Goal: Information Seeking & Learning: Learn about a topic

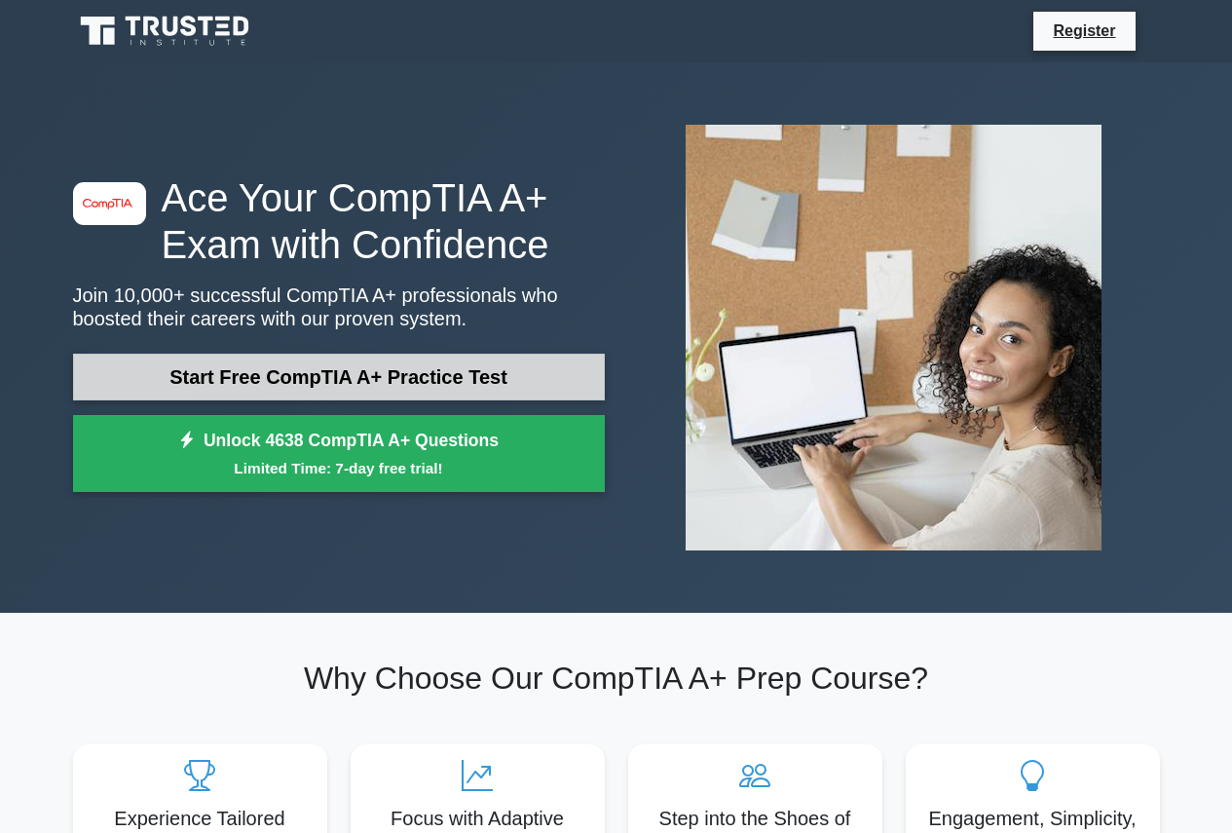
click at [319, 375] on link "Start Free CompTIA A+ Practice Test" at bounding box center [339, 377] width 532 height 47
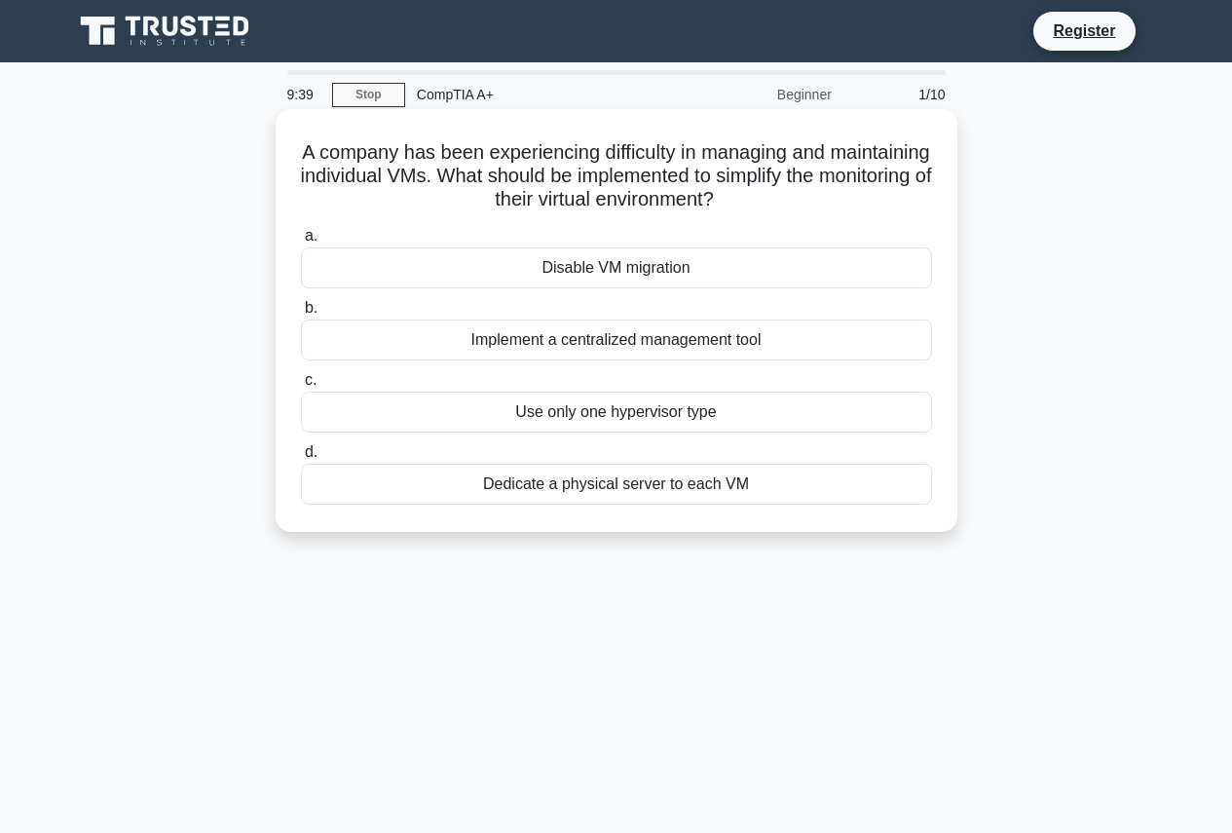
click at [615, 334] on div "Implement a centralized management tool" at bounding box center [616, 339] width 631 height 41
click at [301, 315] on input "b. Implement a centralized management tool" at bounding box center [301, 308] width 0 height 13
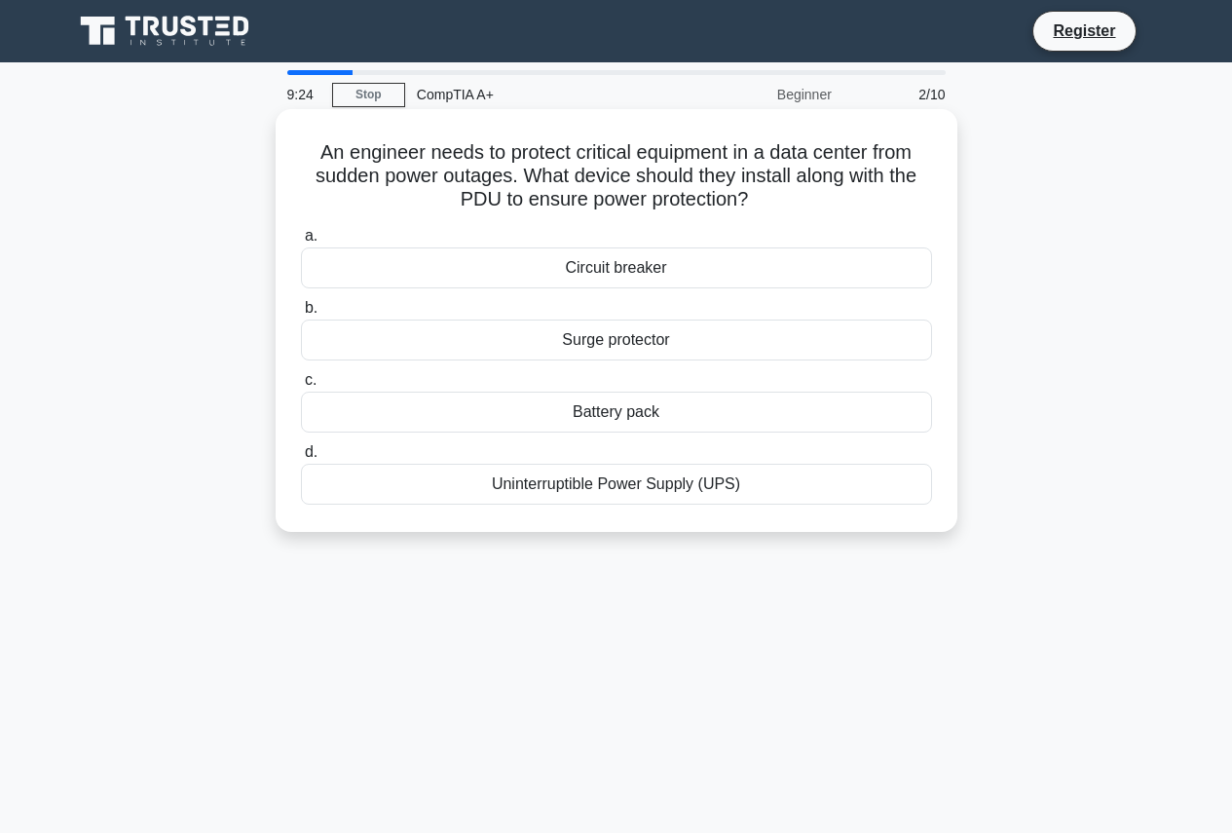
click at [588, 481] on div "Uninterruptible Power Supply (UPS)" at bounding box center [616, 484] width 631 height 41
click at [301, 459] on input "d. Uninterruptible Power Supply (UPS)" at bounding box center [301, 452] width 0 height 13
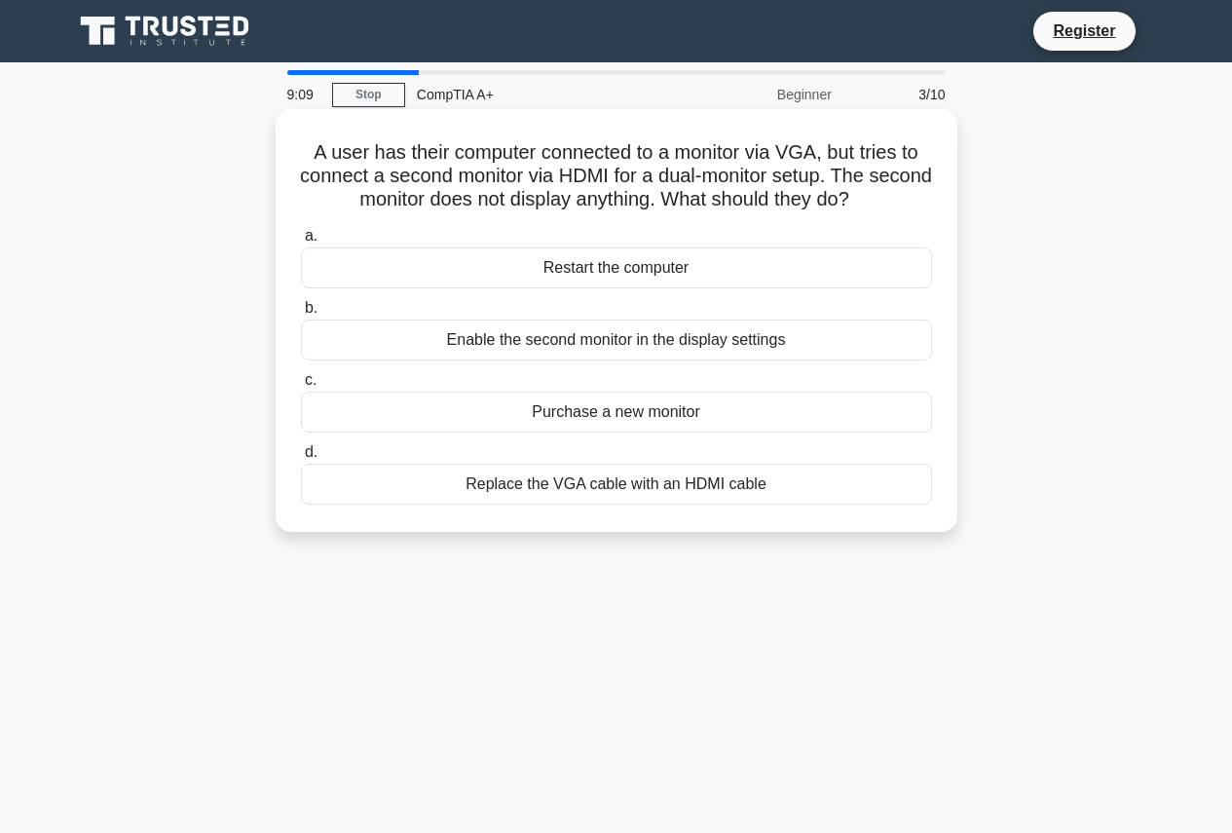
click at [632, 343] on div "Enable the second monitor in the display settings" at bounding box center [616, 339] width 631 height 41
click at [301, 315] on input "b. Enable the second monitor in the display settings" at bounding box center [301, 308] width 0 height 13
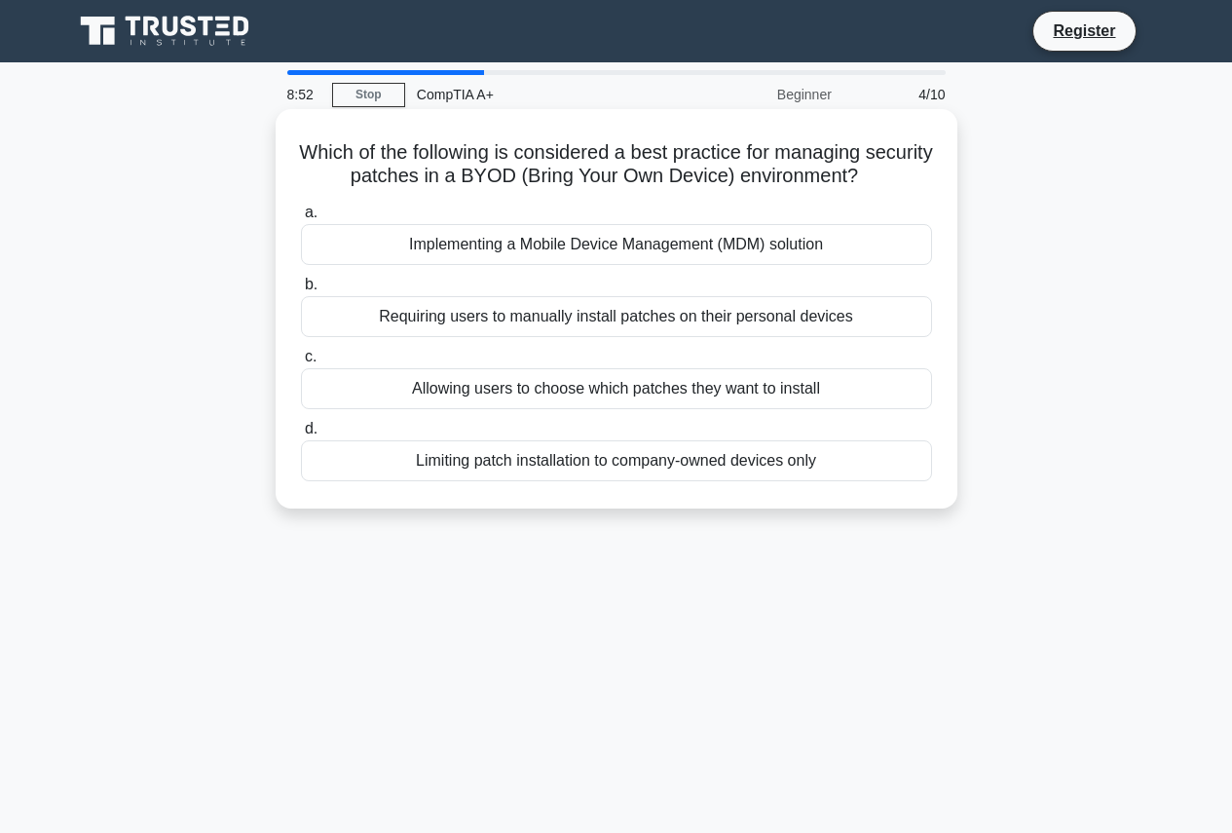
click at [648, 240] on div "Implementing a Mobile Device Management (MDM) solution" at bounding box center [616, 244] width 631 height 41
click at [301, 219] on input "a. Implementing a Mobile Device Management (MDM) solution" at bounding box center [301, 212] width 0 height 13
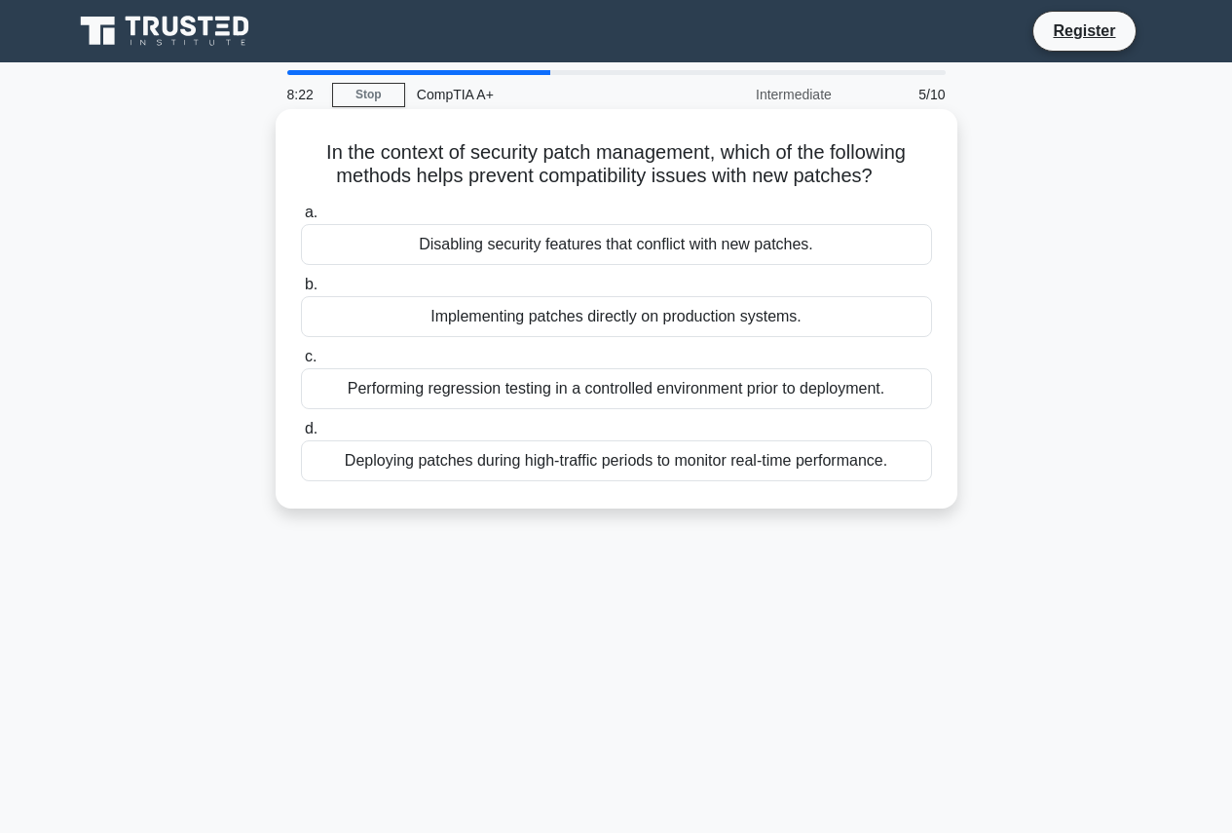
click at [598, 350] on label "c. Performing regression testing in a controlled environment prior to deploymen…" at bounding box center [616, 377] width 631 height 64
click at [301, 351] on input "c. Performing regression testing in a controlled environment prior to deploymen…" at bounding box center [301, 357] width 0 height 13
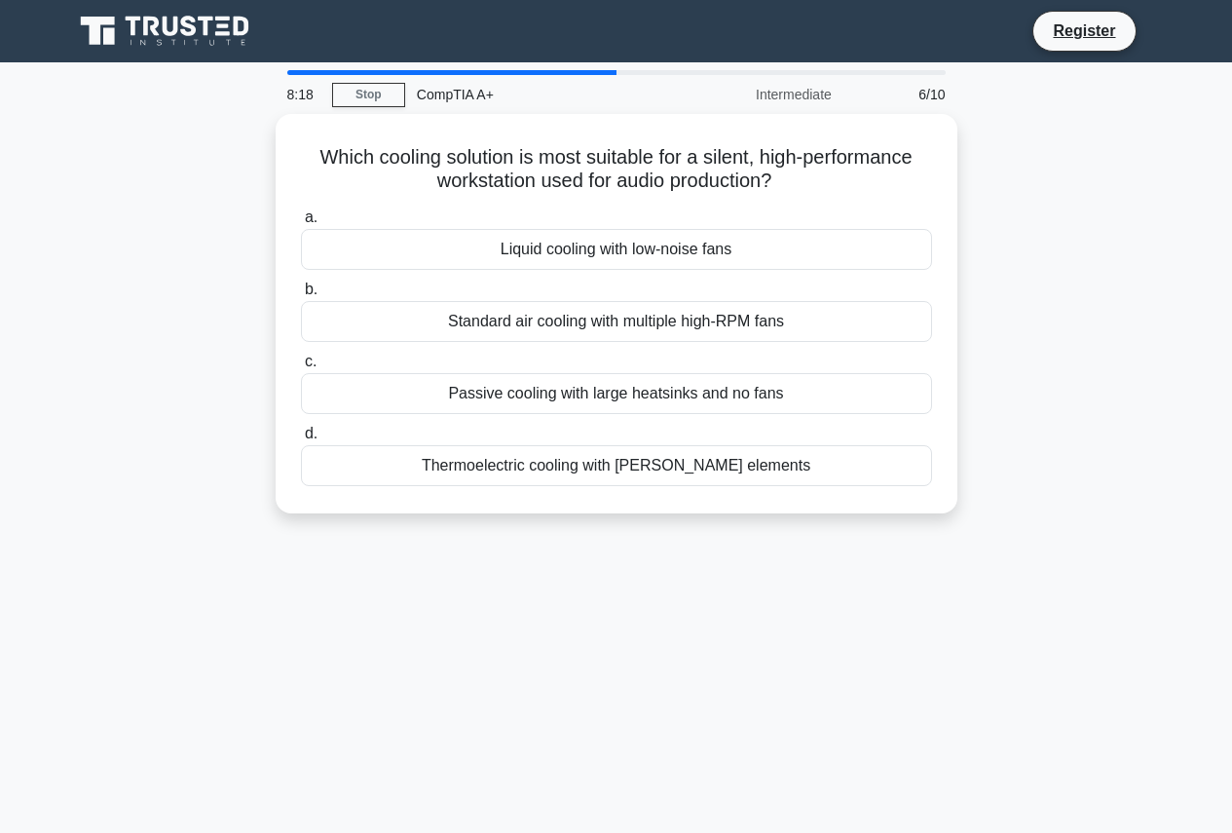
click at [1137, 338] on div "Which cooling solution is most suitable for a silent, high-performance workstat…" at bounding box center [616, 325] width 1110 height 423
